Goal: Information Seeking & Learning: Learn about a topic

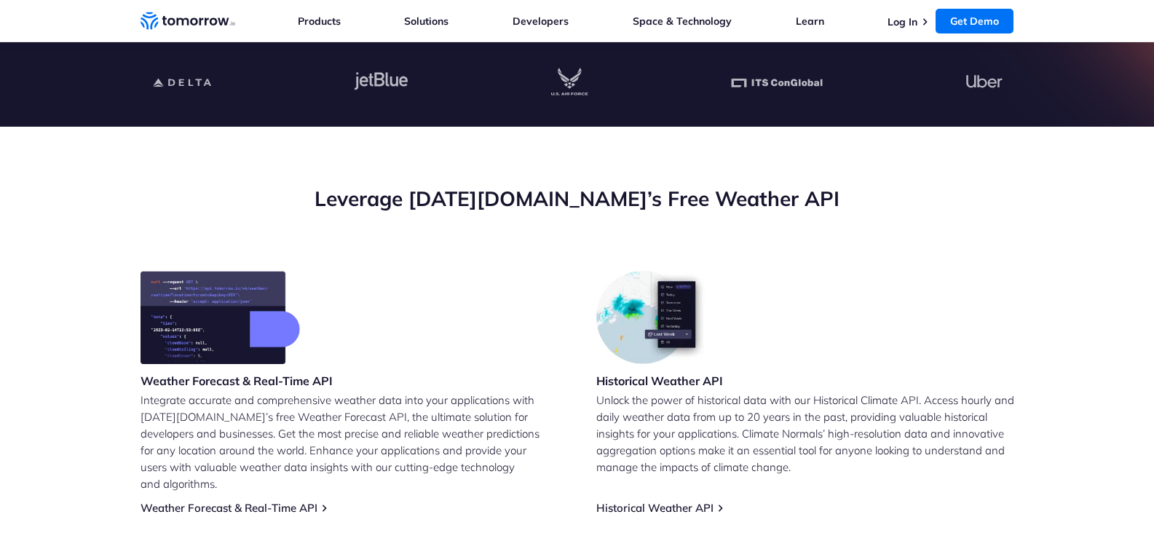
scroll to position [364, 0]
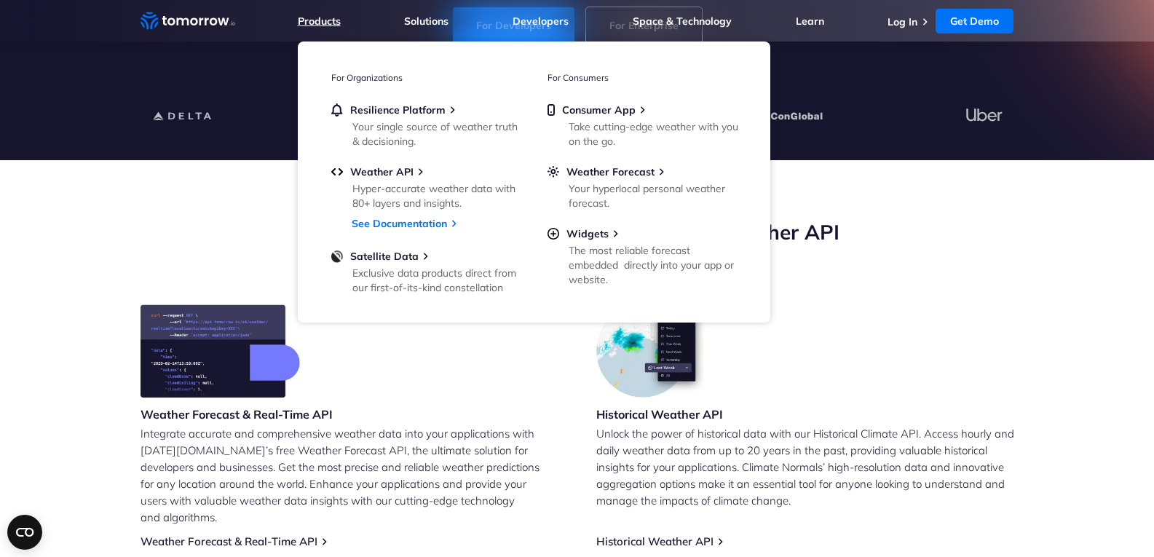
click at [324, 20] on link "Products" at bounding box center [319, 21] width 43 height 13
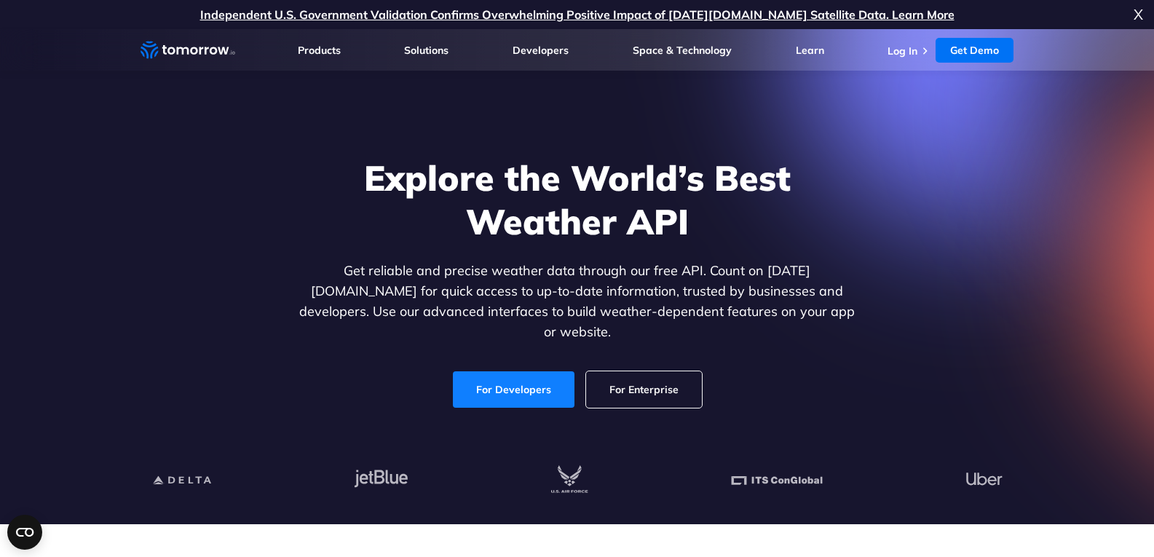
click at [506, 374] on link "For Developers" at bounding box center [514, 389] width 122 height 36
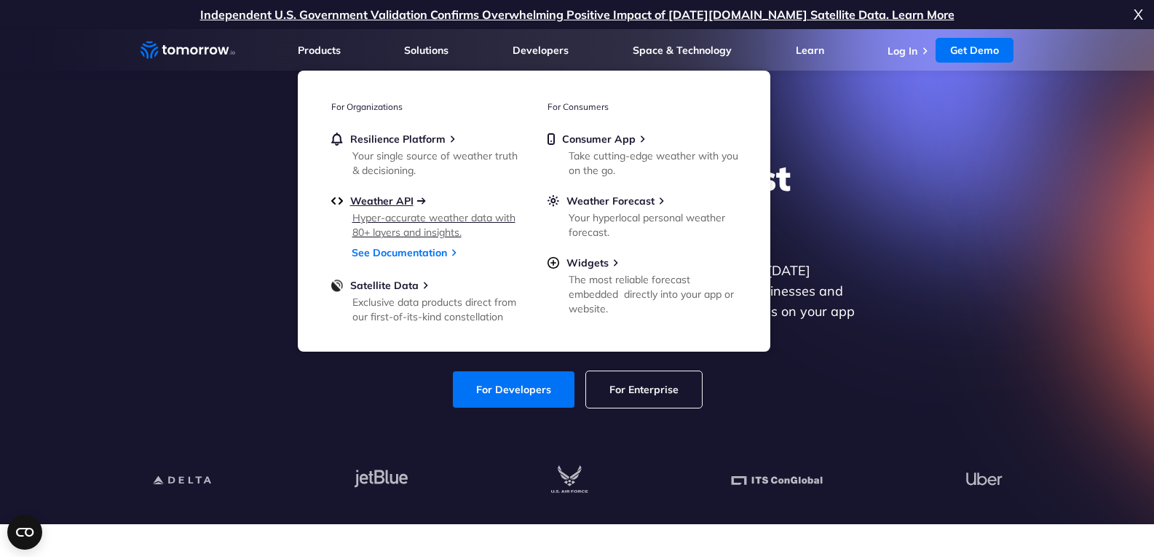
click at [382, 198] on span "Weather API" at bounding box center [381, 200] width 63 height 13
click at [398, 285] on span "Satellite Data" at bounding box center [384, 285] width 68 height 13
